Goal: Find contact information: Find contact information

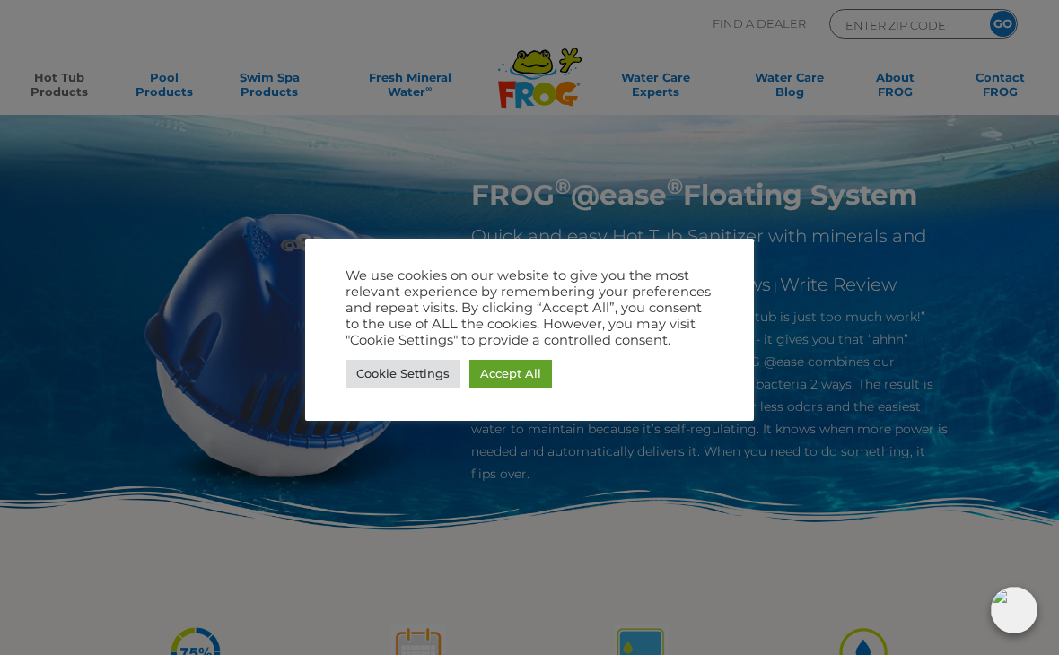
click at [534, 364] on link "Accept All" at bounding box center [510, 374] width 83 height 28
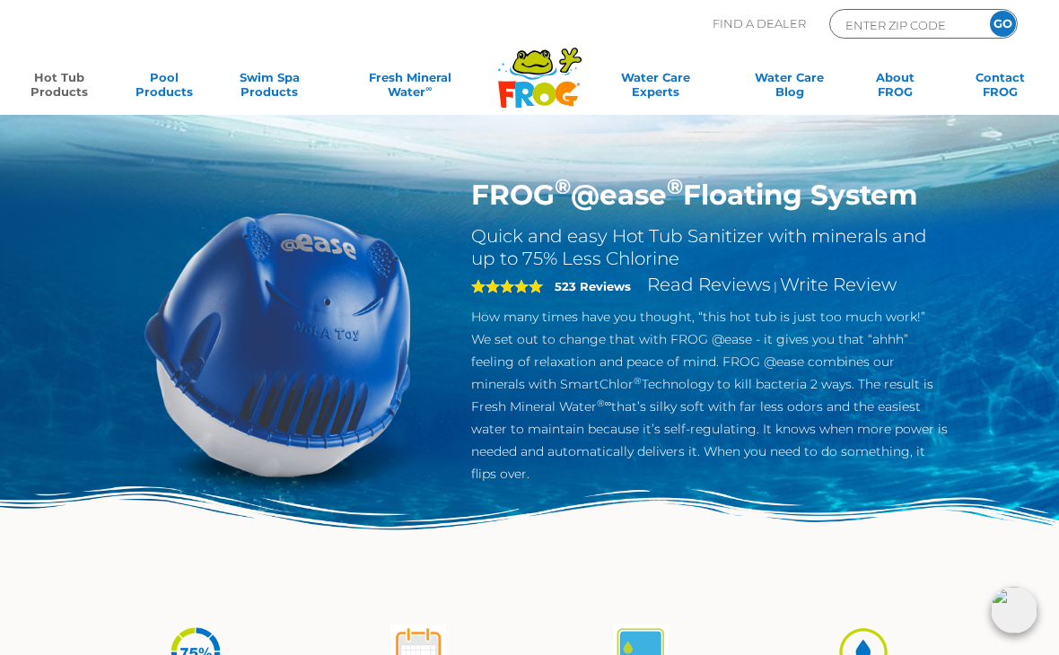
click at [1054, 362] on div "FROG ® @ease ® Floating System Quick and easy Hot Tub Sanitizer with minerals a…" at bounding box center [529, 301] width 1059 height 602
click at [60, 80] on link "Hot Tub Products" at bounding box center [59, 88] width 82 height 36
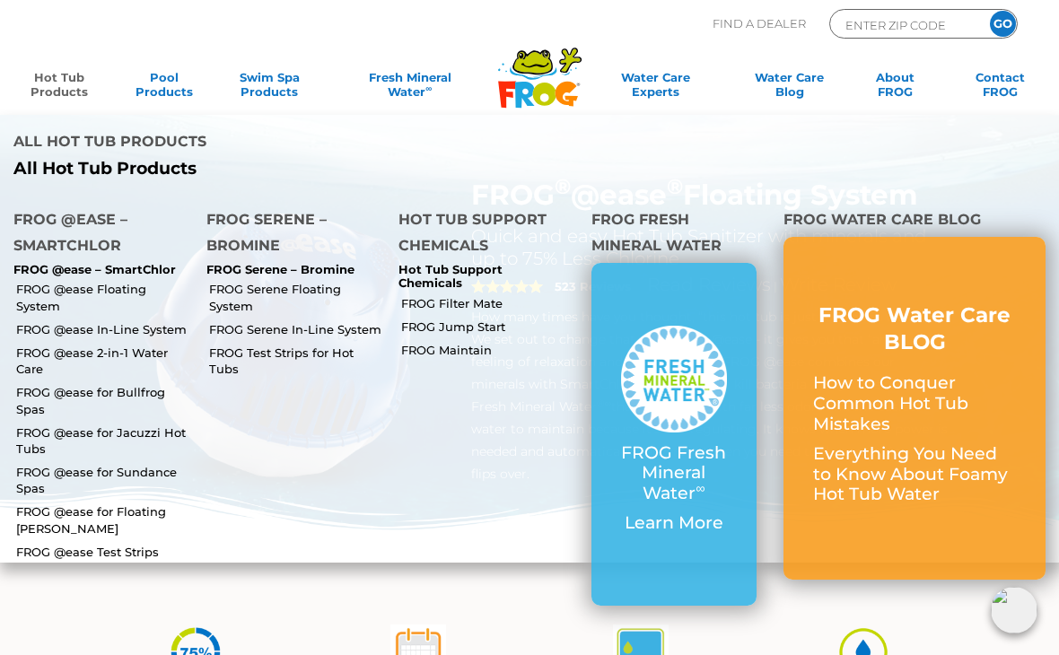
click at [917, 17] on input "ENTER ZIP CODE" at bounding box center [903, 24] width 121 height 21
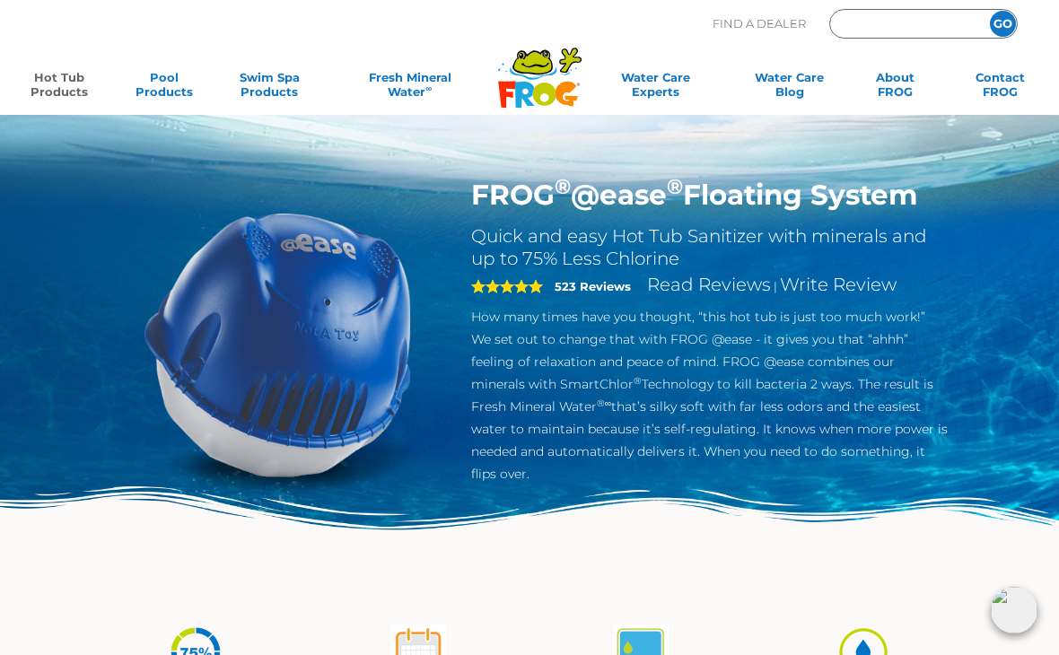
type input "ENTER ZIP CODE"
type input "43064"
click at [1005, 22] on input "GO" at bounding box center [1003, 24] width 26 height 26
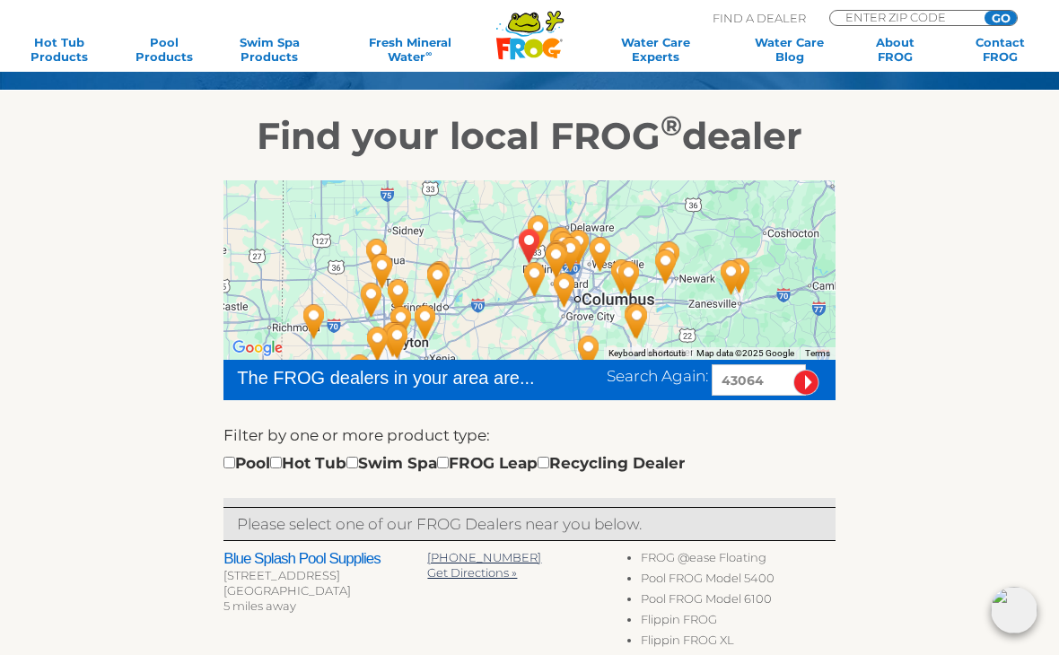
scroll to position [203, 0]
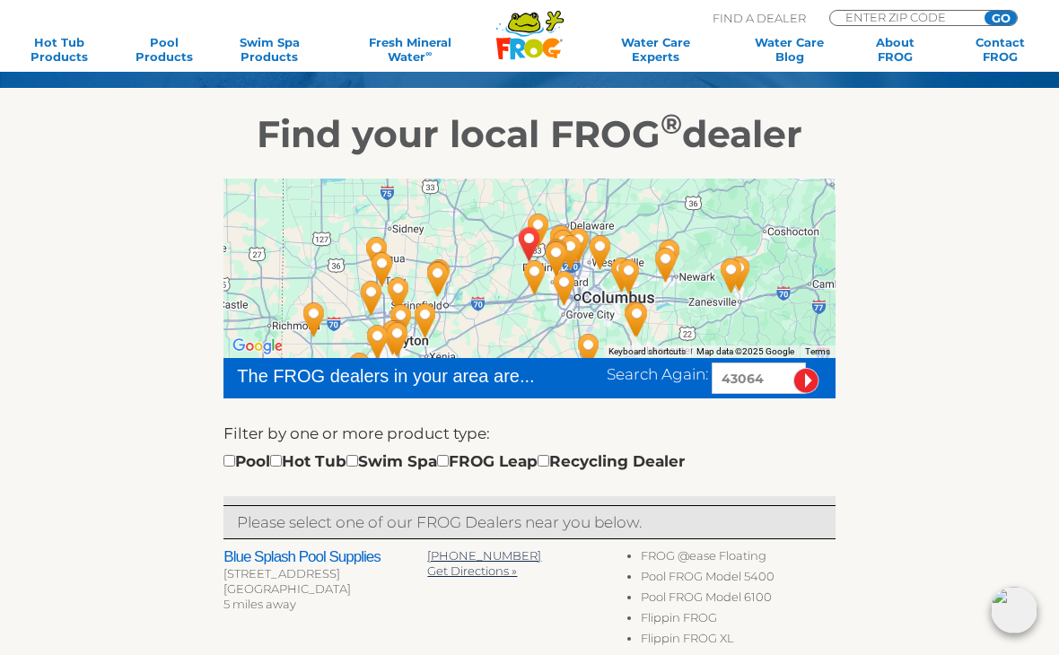
click at [282, 459] on input "checkbox" at bounding box center [276, 461] width 12 height 12
checkbox input "true"
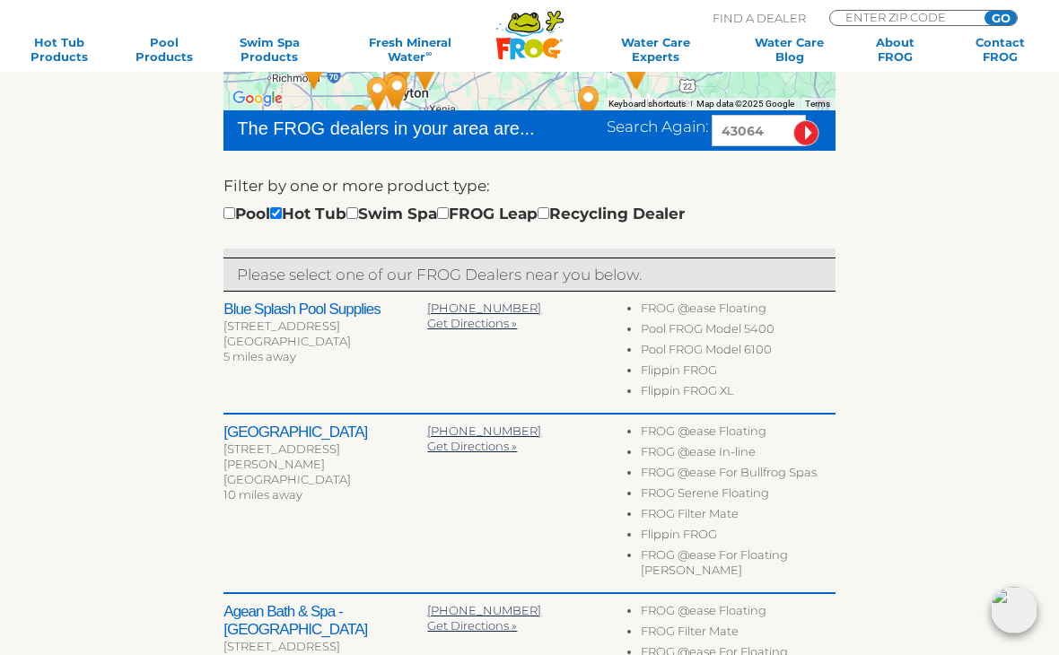
scroll to position [451, 0]
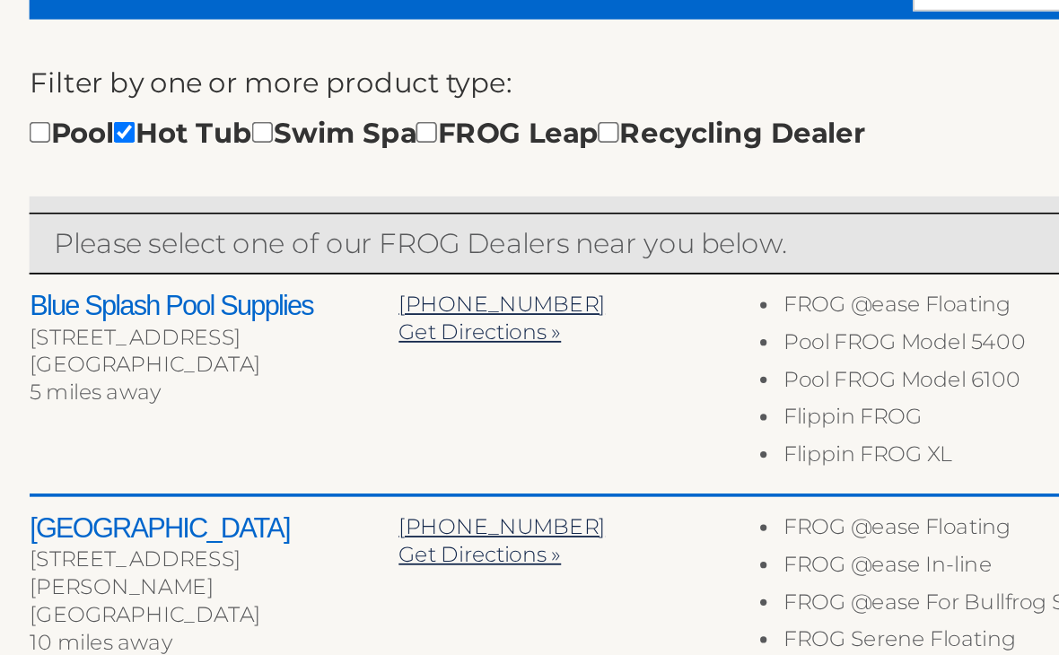
click at [427, 300] on span "614-873-3633" at bounding box center [484, 307] width 114 height 14
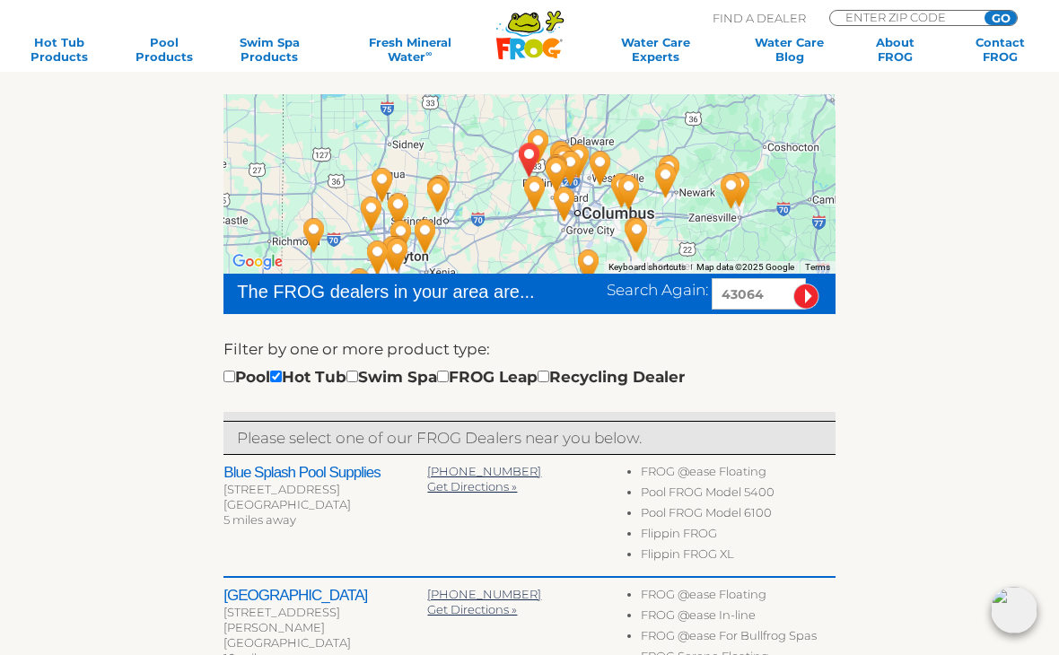
scroll to position [302, 0]
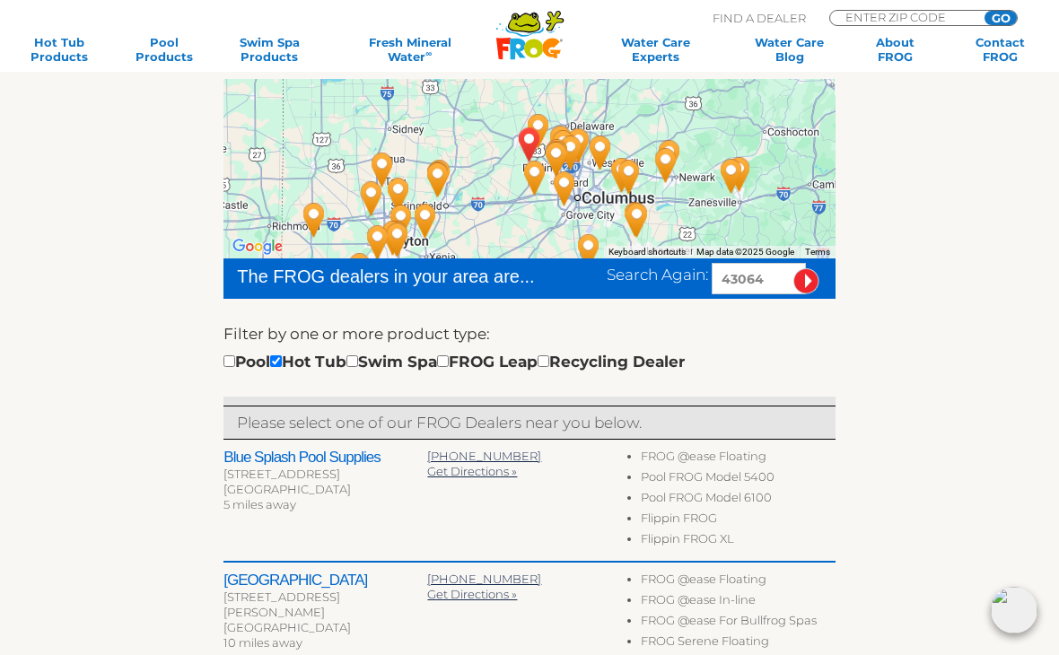
click at [486, 477] on span "Get Directions »" at bounding box center [472, 471] width 90 height 14
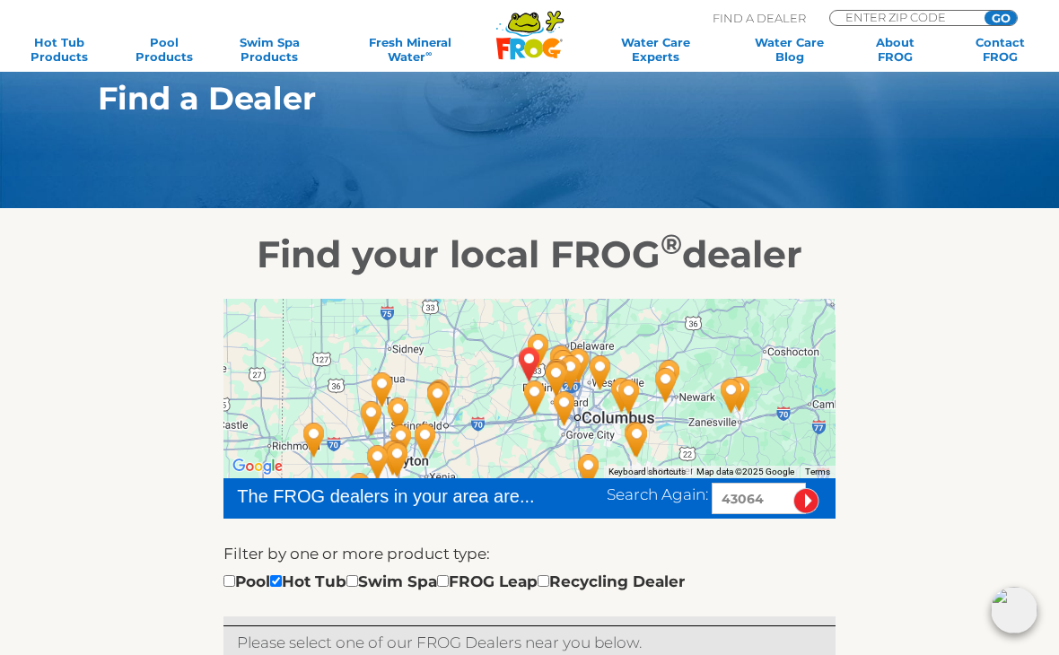
scroll to position [263, 0]
